Goal: Learn about a topic: Learn about a topic

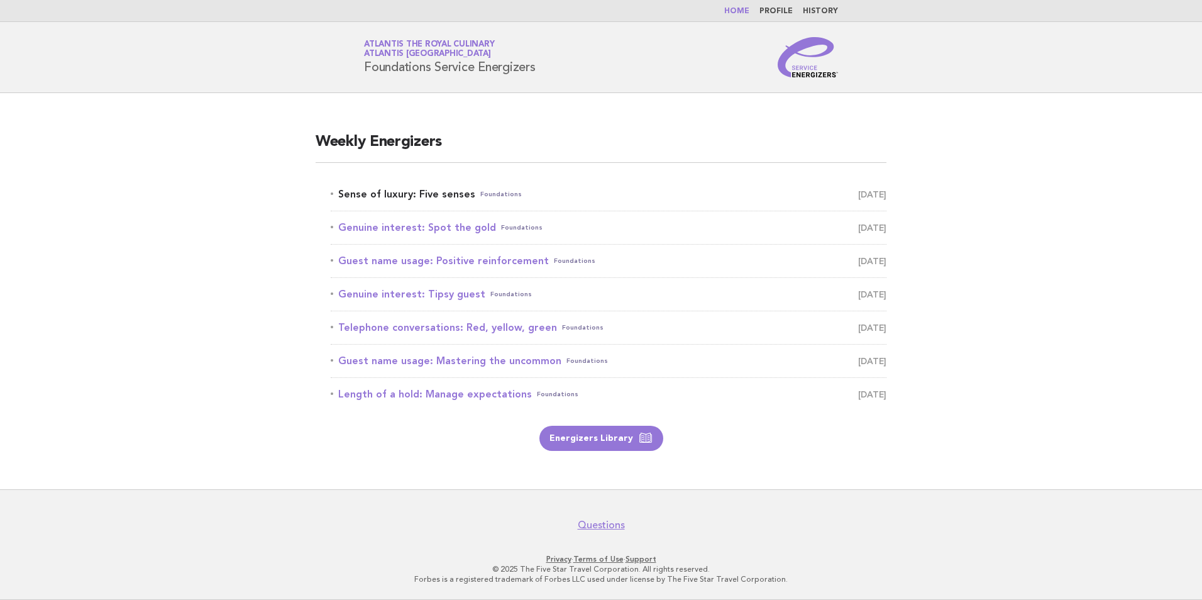
click at [443, 187] on link "Sense of luxury: Five senses Foundations [DATE]" at bounding box center [609, 194] width 556 height 18
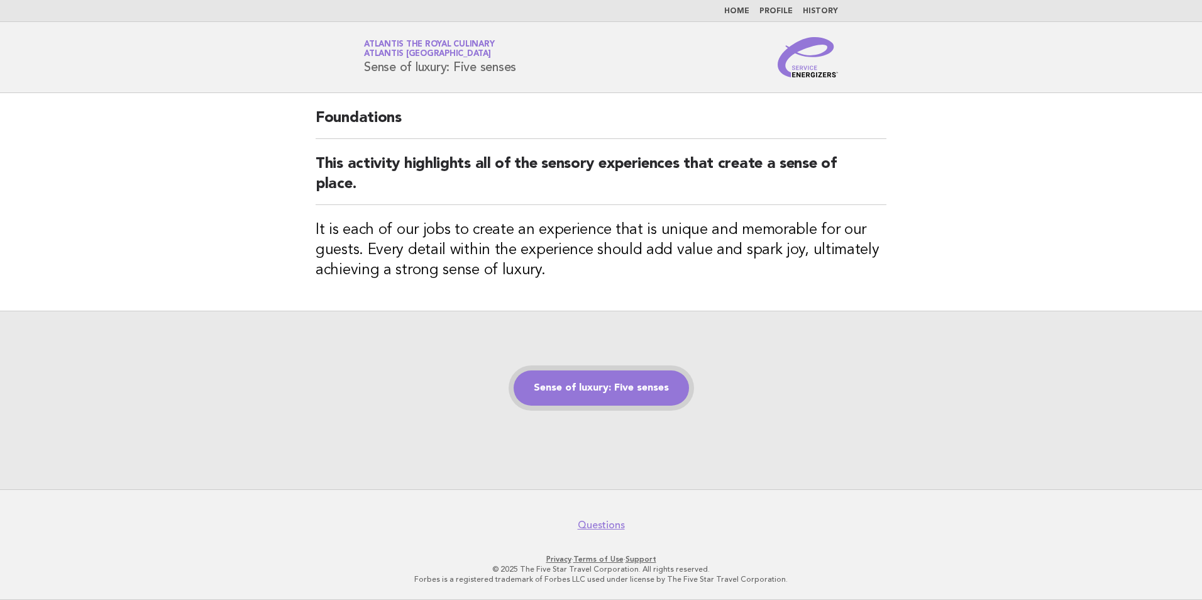
click at [616, 387] on link "Sense of luxury: Five senses" at bounding box center [601, 387] width 175 height 35
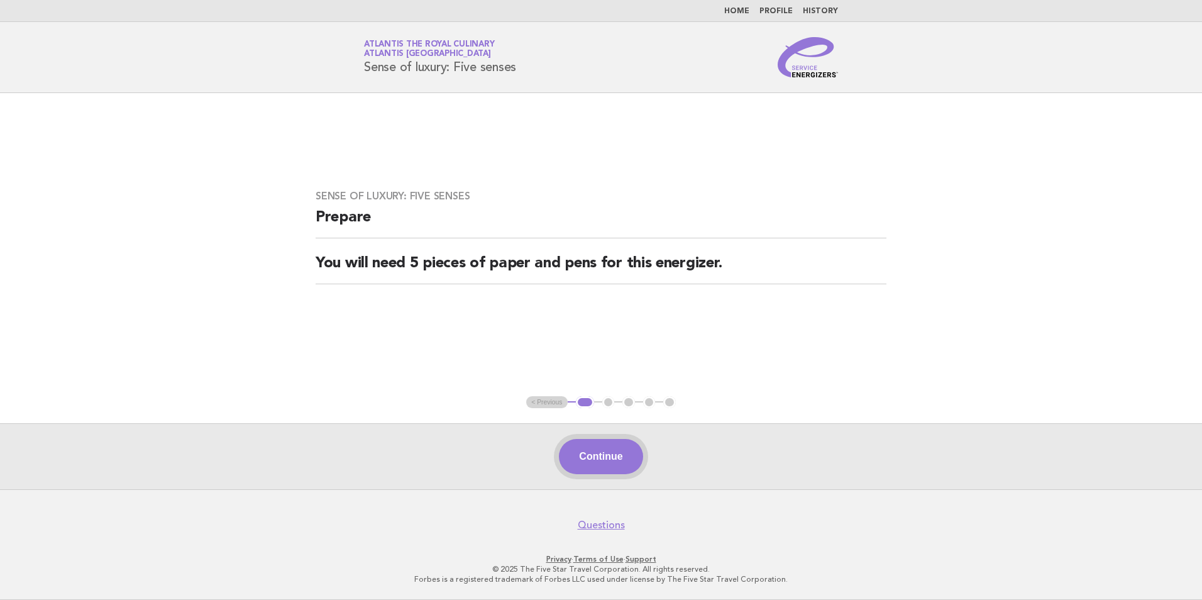
click at [614, 461] on button "Continue" at bounding box center [601, 456] width 84 height 35
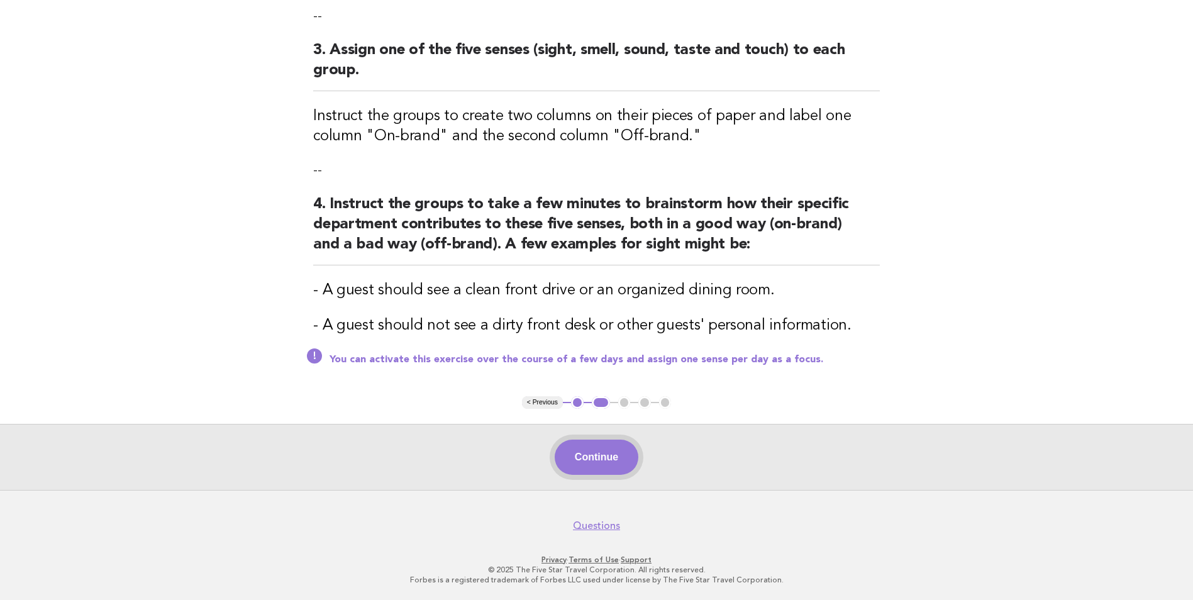
click at [621, 453] on button "Continue" at bounding box center [597, 456] width 84 height 35
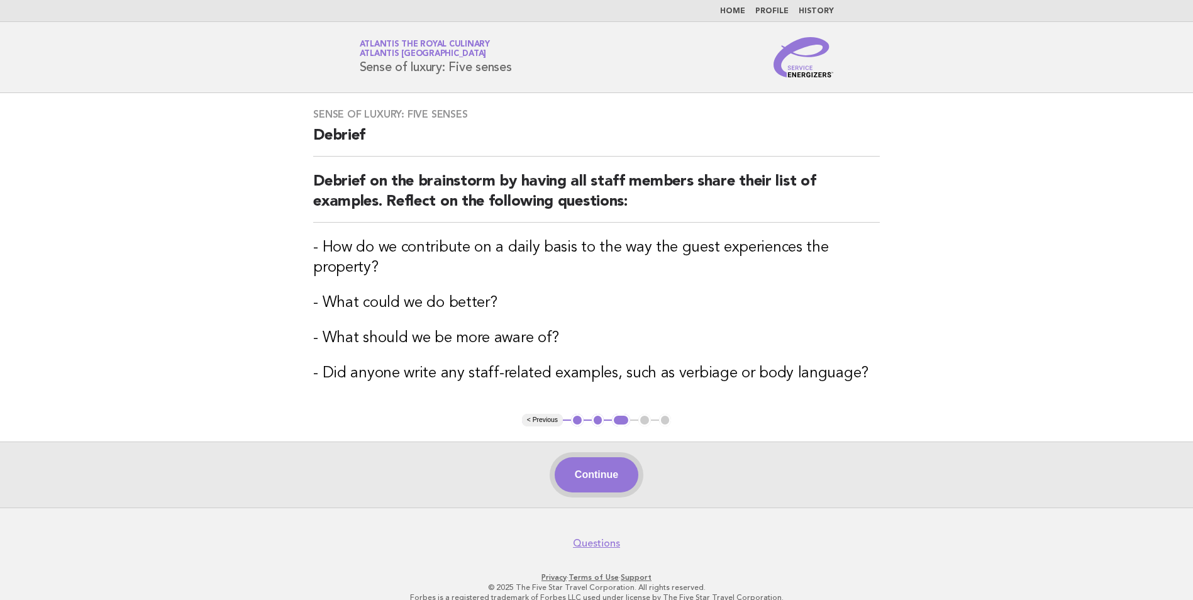
click at [619, 467] on button "Continue" at bounding box center [597, 474] width 84 height 35
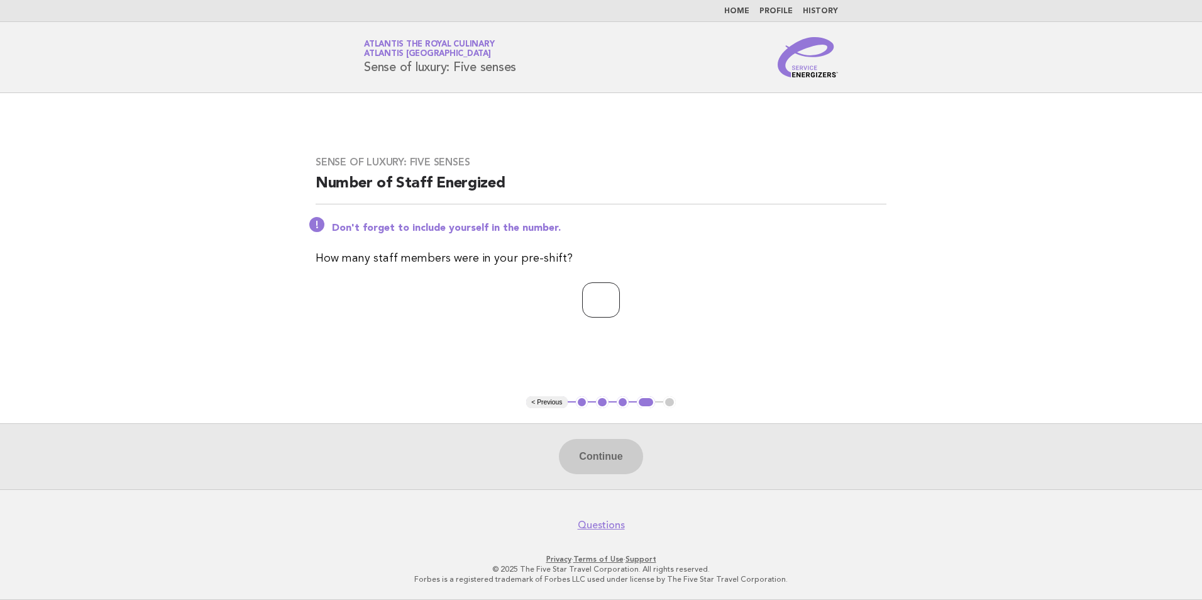
click at [593, 303] on input "number" at bounding box center [601, 299] width 38 height 35
type input "**"
click at [624, 444] on button "Continue" at bounding box center [601, 456] width 84 height 35
